Goal: Information Seeking & Learning: Learn about a topic

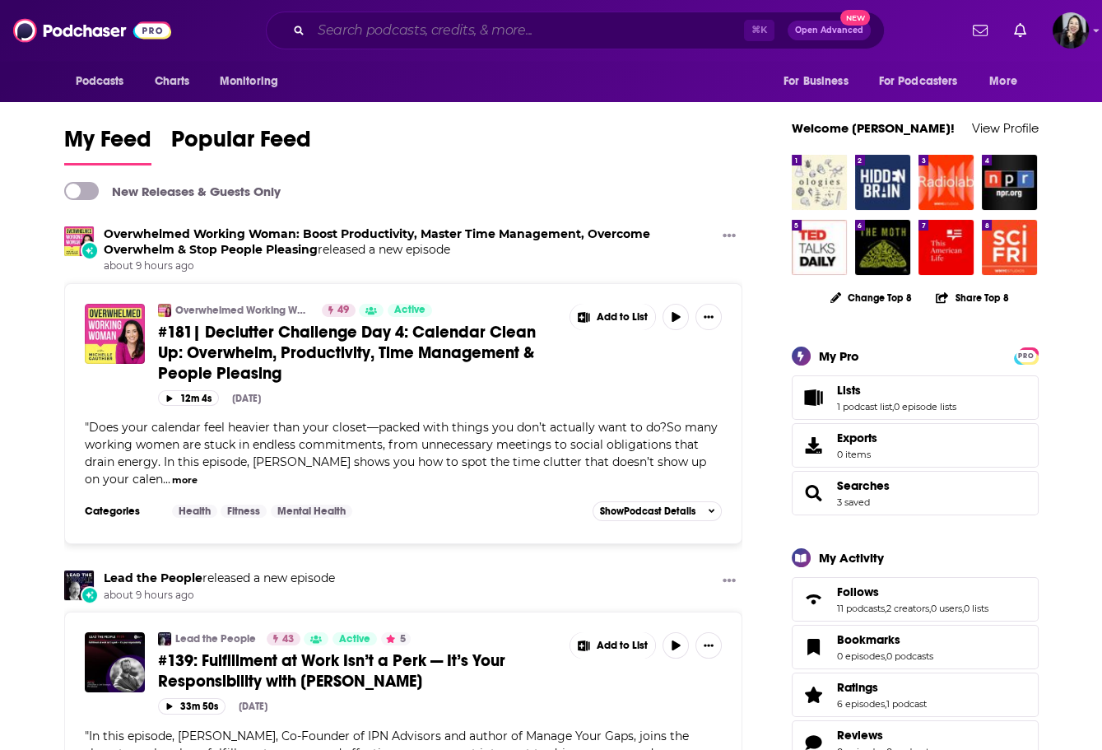
click at [421, 32] on input "Search podcasts, credits, & more..." at bounding box center [527, 30] width 433 height 26
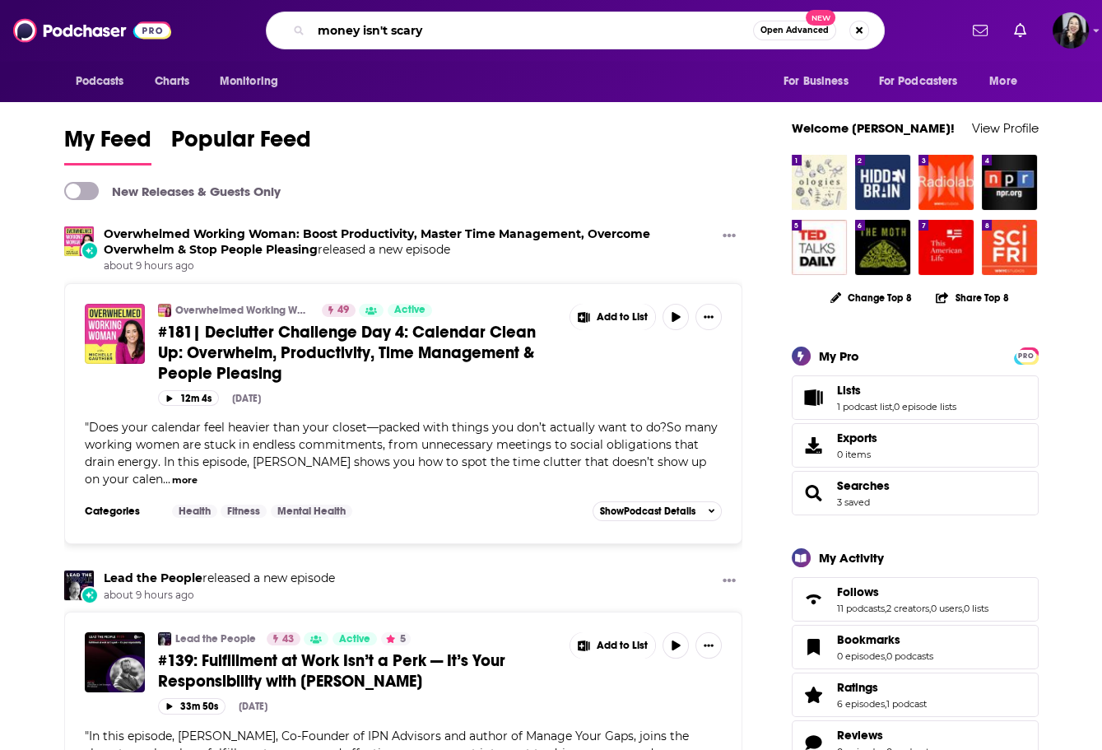
type input "money isn't scary"
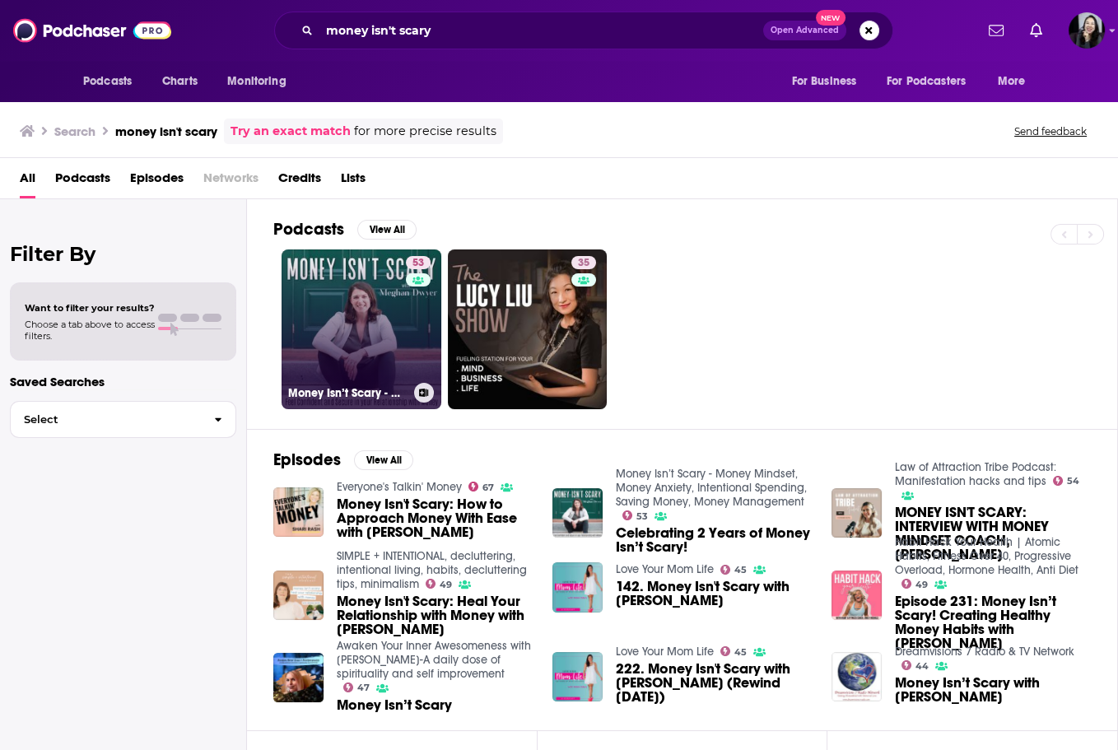
click at [360, 278] on link "53 Money Isn’t Scary - Money Mindset, Money Anxiety, Intentional Spending, Savi…" at bounding box center [361, 329] width 160 height 160
